Goal: Transaction & Acquisition: Purchase product/service

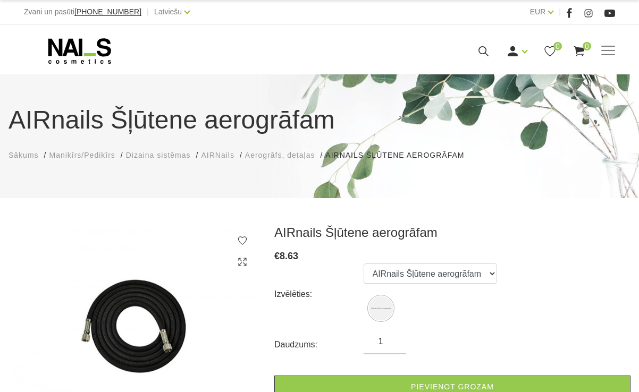
click at [570, 236] on h3 "AIRnails Šļūtene aerogrāfam" at bounding box center [452, 233] width 356 height 16
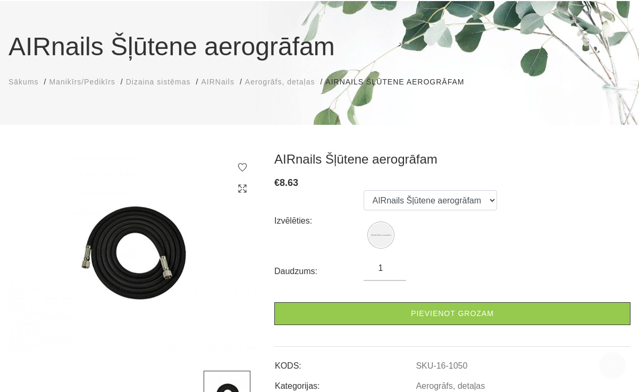
scroll to position [67, 0]
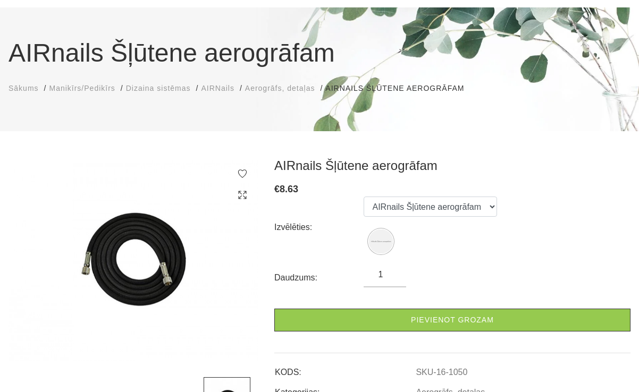
click at [144, 255] on img at bounding box center [134, 260] width 250 height 204
click at [172, 279] on img at bounding box center [134, 260] width 250 height 204
click at [122, 270] on img at bounding box center [134, 260] width 250 height 204
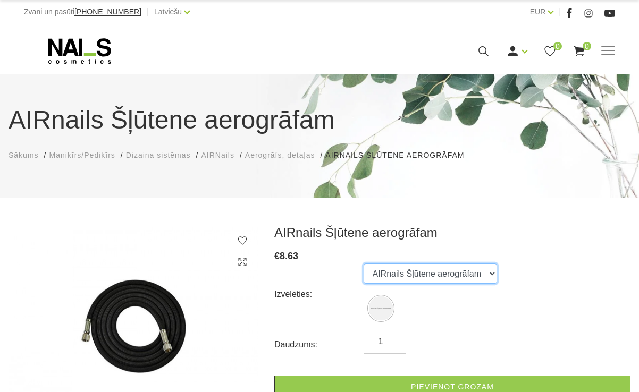
click at [454, 276] on select "AIRnails Šļūtene aerogrāfam" at bounding box center [430, 274] width 133 height 20
click at [515, 324] on div "Izvēlēties: AIRnails Šļūtene aerogrāfam" at bounding box center [452, 294] width 356 height 61
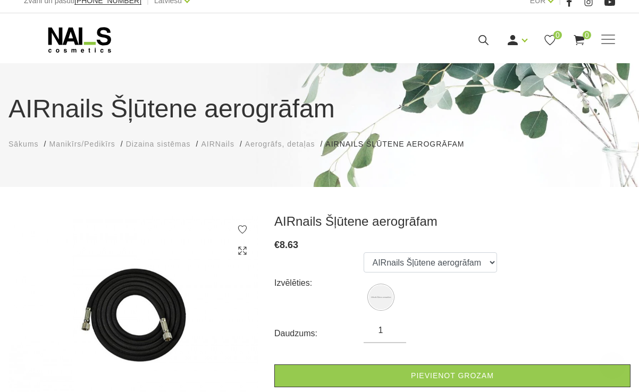
scroll to position [5, 0]
